Goal: Information Seeking & Learning: Learn about a topic

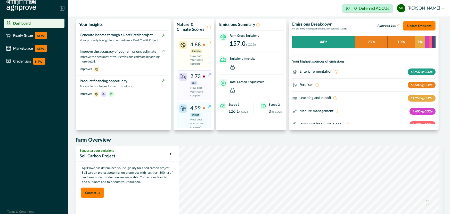
scroll to position [23, 0]
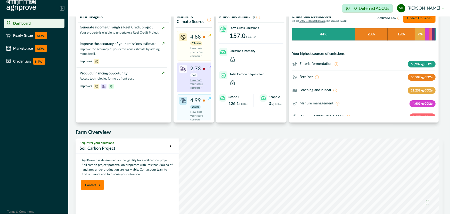
click at [195, 69] on p "2.73" at bounding box center [196, 69] width 11 height 8
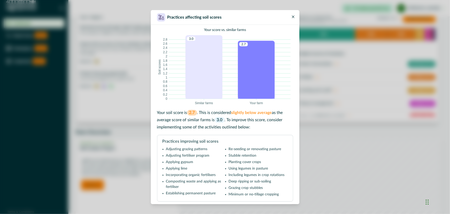
click at [293, 16] on icon "Close" at bounding box center [293, 16] width 3 height 3
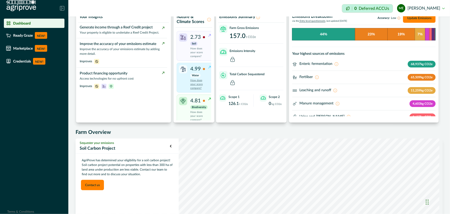
scroll to position [39, 0]
click at [201, 75] on p "How does your score compare?" at bounding box center [199, 81] width 17 height 12
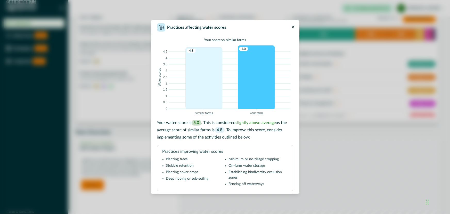
click at [295, 26] on button "Close" at bounding box center [293, 25] width 6 height 6
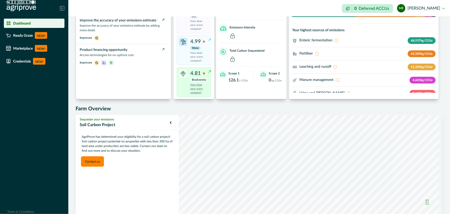
click at [196, 83] on p "How does your score compare?" at bounding box center [199, 89] width 17 height 12
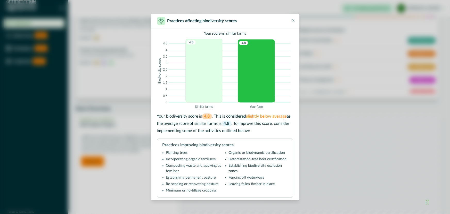
click at [296, 20] on button "Close" at bounding box center [293, 19] width 6 height 6
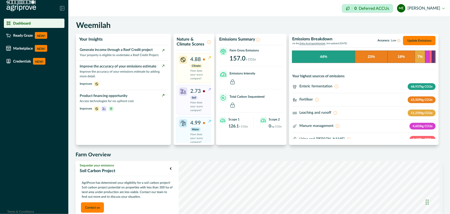
scroll to position [0, 0]
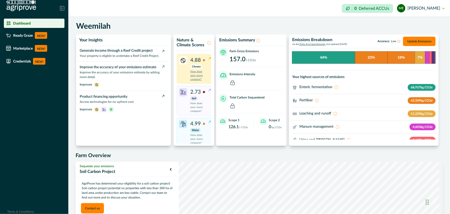
click at [196, 75] on p "How does your score compare?" at bounding box center [199, 76] width 17 height 12
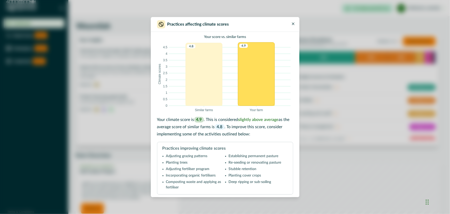
click at [294, 21] on button "Close" at bounding box center [293, 22] width 6 height 6
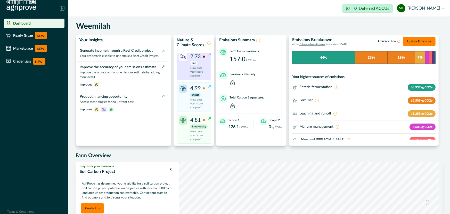
scroll to position [15, 0]
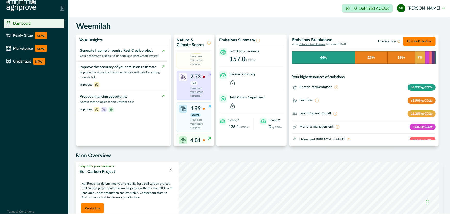
click at [195, 90] on p "How does your score compare?" at bounding box center [199, 92] width 17 height 12
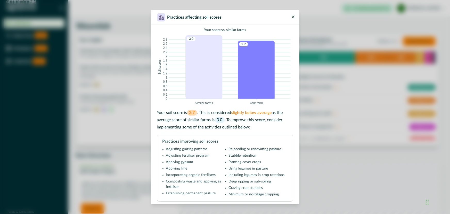
click at [293, 15] on icon "Close" at bounding box center [293, 16] width 3 height 3
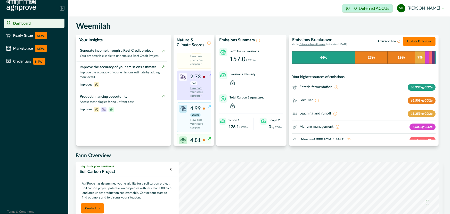
click at [196, 92] on p "How does your score compare?" at bounding box center [199, 92] width 17 height 12
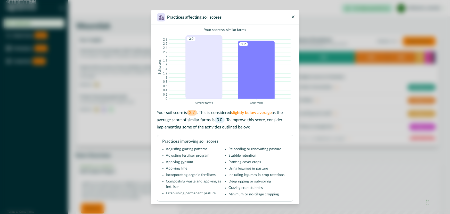
click at [292, 16] on icon "Close" at bounding box center [293, 16] width 3 height 3
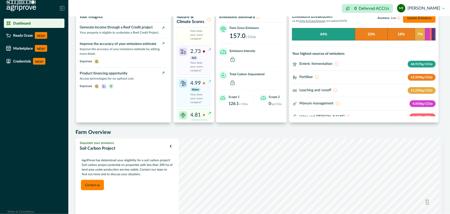
scroll to position [39, 0]
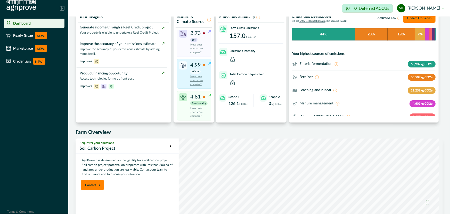
click at [193, 75] on p "How does your score compare?" at bounding box center [199, 81] width 17 height 12
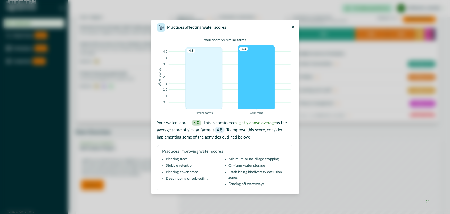
click at [295, 24] on button "Close" at bounding box center [293, 25] width 6 height 6
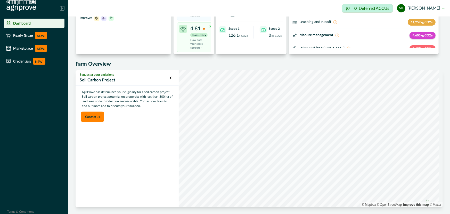
scroll to position [92, 0]
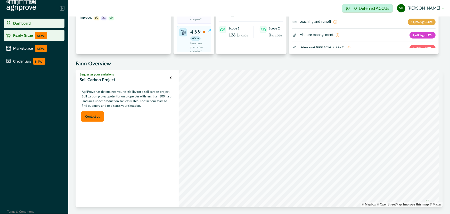
click at [33, 36] on div "Ready Graze NEW!" at bounding box center [34, 35] width 57 height 7
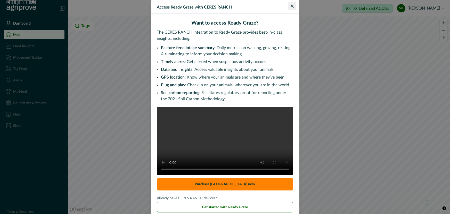
click at [291, 6] on icon "Close" at bounding box center [292, 6] width 3 height 3
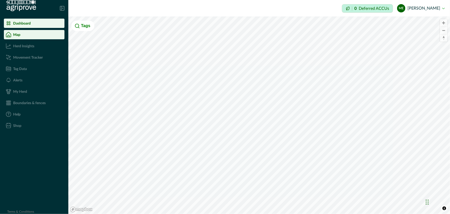
click at [21, 26] on div "Dashboard" at bounding box center [34, 23] width 57 height 5
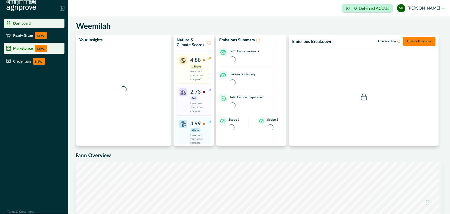
click at [26, 46] on div "Marketplace NEW!" at bounding box center [34, 48] width 57 height 7
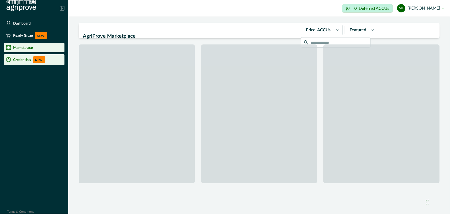
click at [23, 60] on p "Credentials" at bounding box center [22, 60] width 18 height 4
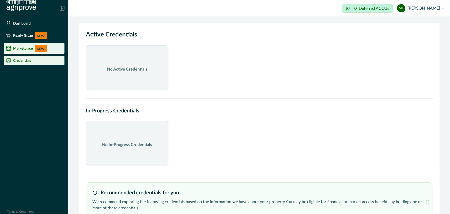
click at [24, 48] on p "Marketplace" at bounding box center [23, 48] width 20 height 4
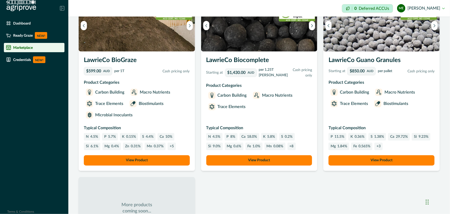
scroll to position [421, 0]
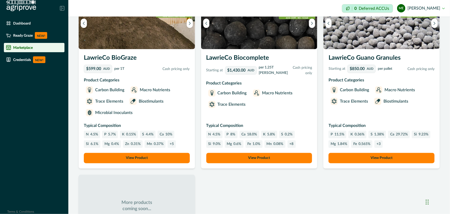
click at [382, 155] on button "View Product" at bounding box center [382, 158] width 106 height 10
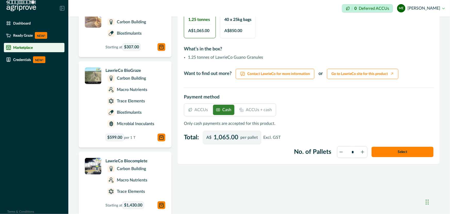
scroll to position [146, 0]
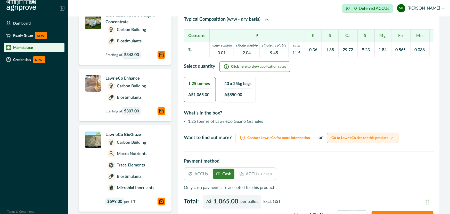
click at [351, 140] on link "Go to LawrieCo site for this product" at bounding box center [363, 138] width 72 height 10
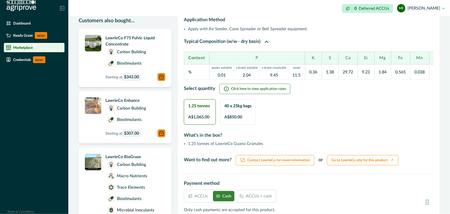
scroll to position [123, 0]
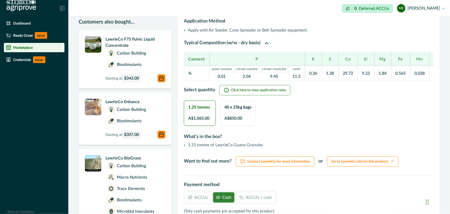
click at [336, 134] on h2 "What’s in the box?" at bounding box center [309, 134] width 250 height 16
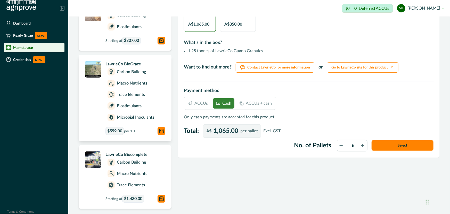
scroll to position [193, 0]
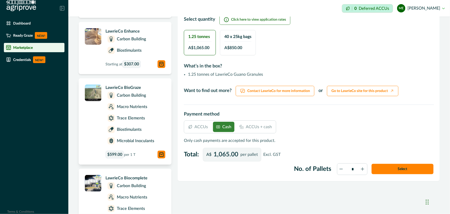
click at [95, 94] on img at bounding box center [93, 92] width 17 height 17
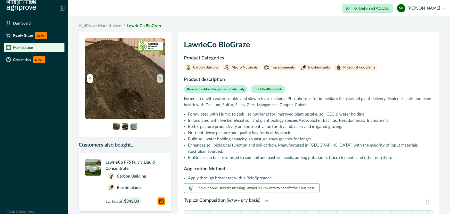
click at [161, 78] on icon "Next image" at bounding box center [161, 79] width 4 height 4
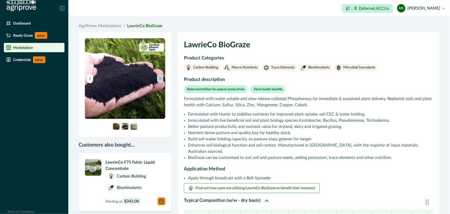
click at [161, 78] on icon "Next image" at bounding box center [161, 79] width 4 height 4
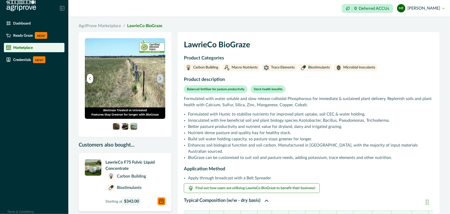
click at [161, 78] on icon "Next image" at bounding box center [161, 79] width 4 height 4
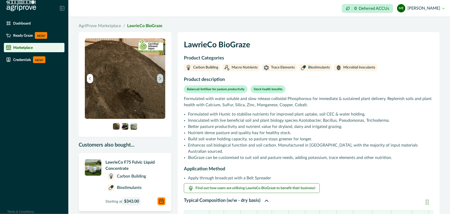
click at [161, 78] on icon "Next image" at bounding box center [161, 79] width 4 height 4
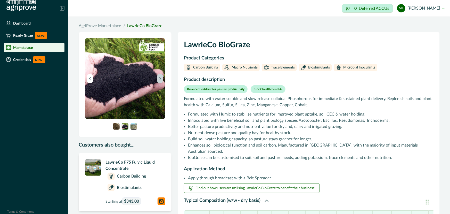
click at [161, 78] on icon "Next image" at bounding box center [161, 79] width 4 height 4
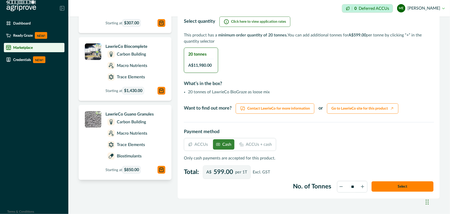
scroll to position [235, 0]
click at [116, 111] on p "LawrieCo Guano Granules" at bounding box center [136, 114] width 60 height 6
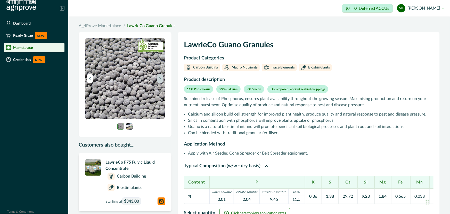
click at [161, 79] on icon "Next image" at bounding box center [160, 78] width 1 height 3
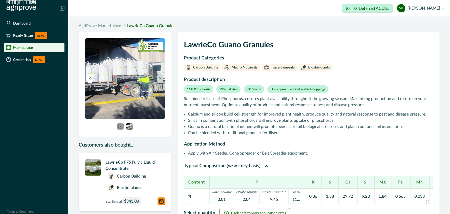
click at [161, 79] on icon "Next image" at bounding box center [160, 78] width 1 height 3
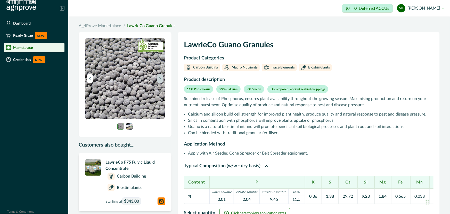
click at [161, 79] on icon "Next image" at bounding box center [160, 78] width 1 height 3
